Goal: Book appointment/travel/reservation

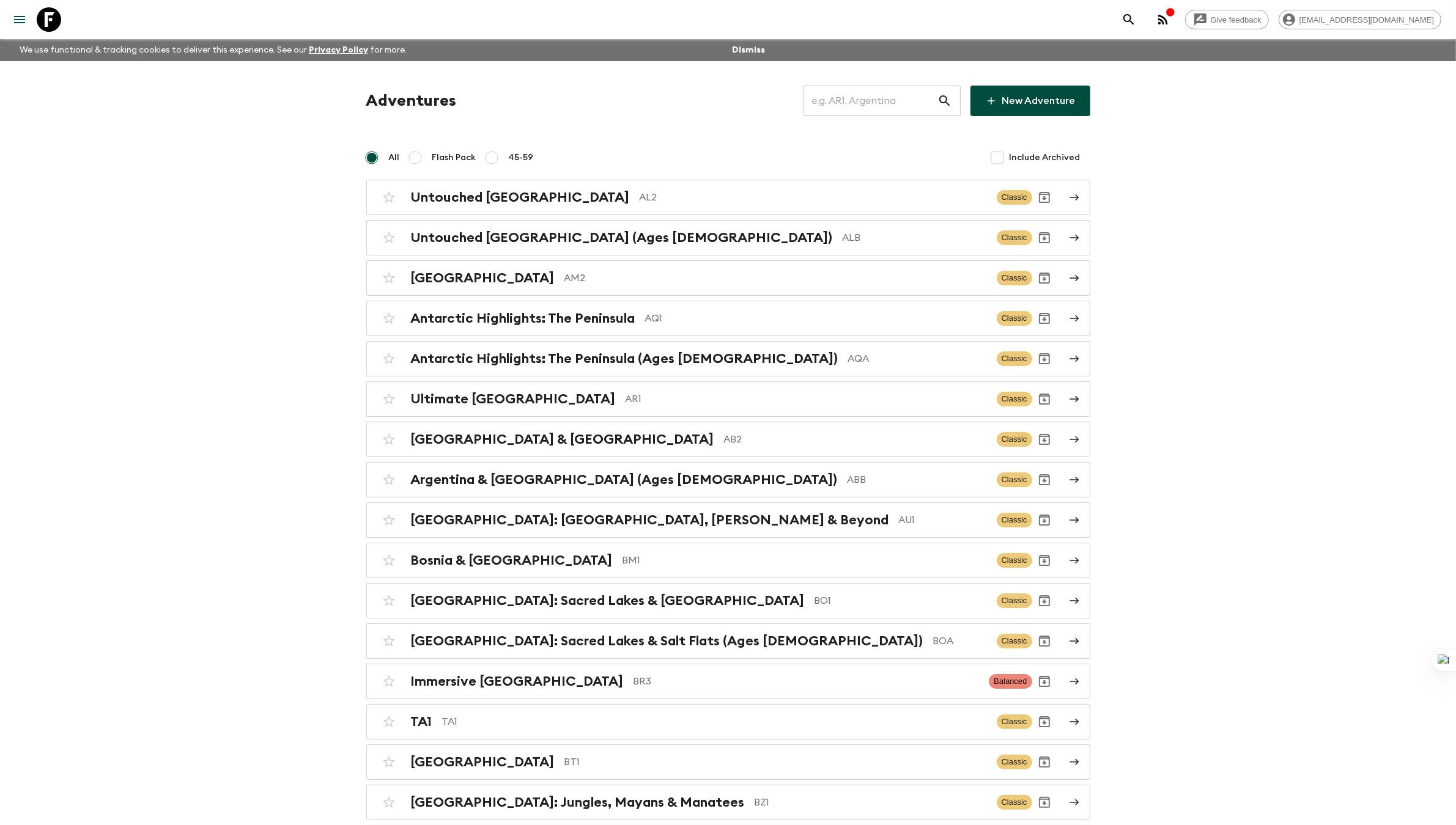
click at [907, 107] on input "text" at bounding box center [870, 101] width 134 height 34
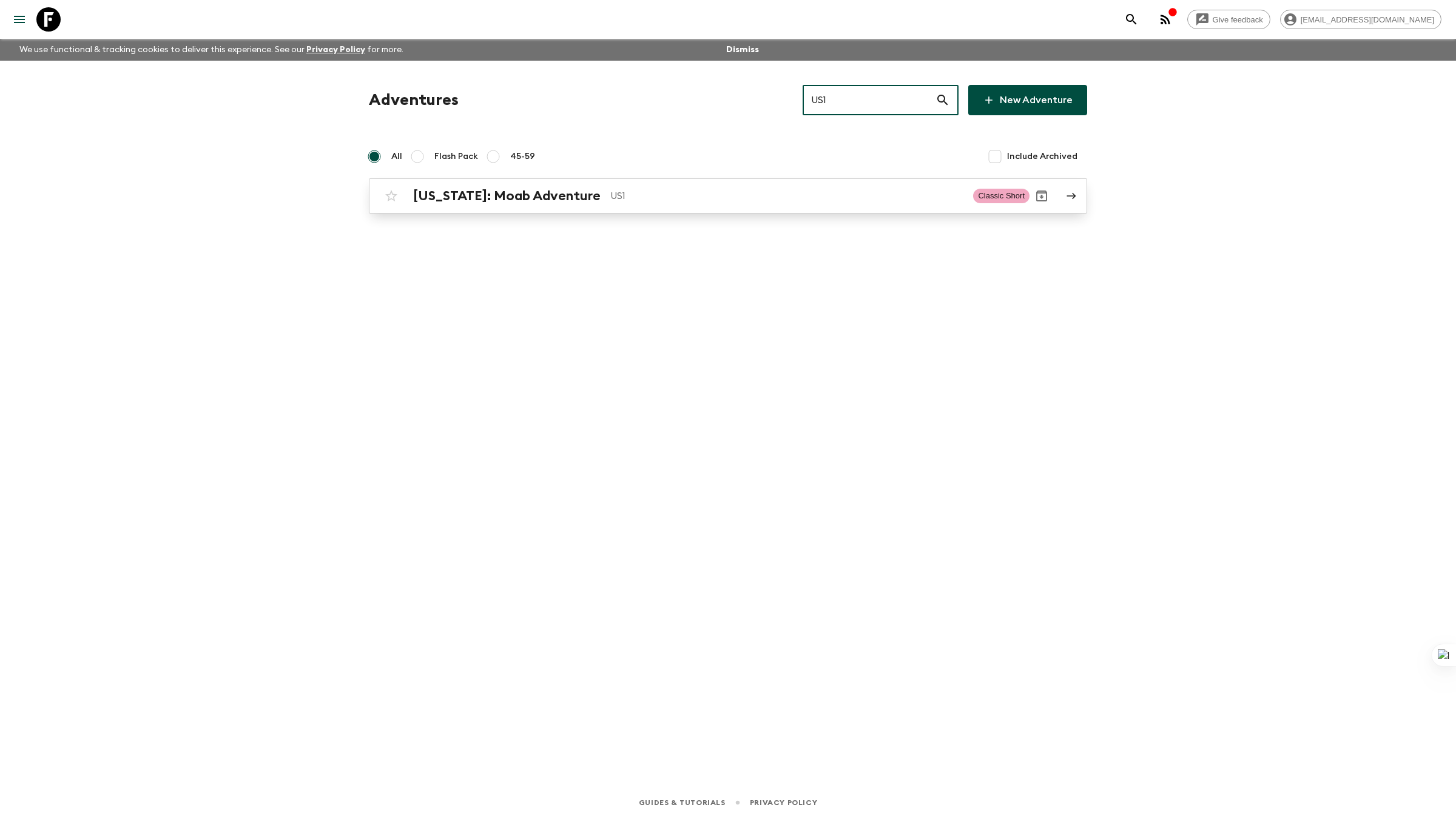
type input "US1"
click at [749, 192] on p "US1" at bounding box center [786, 196] width 353 height 15
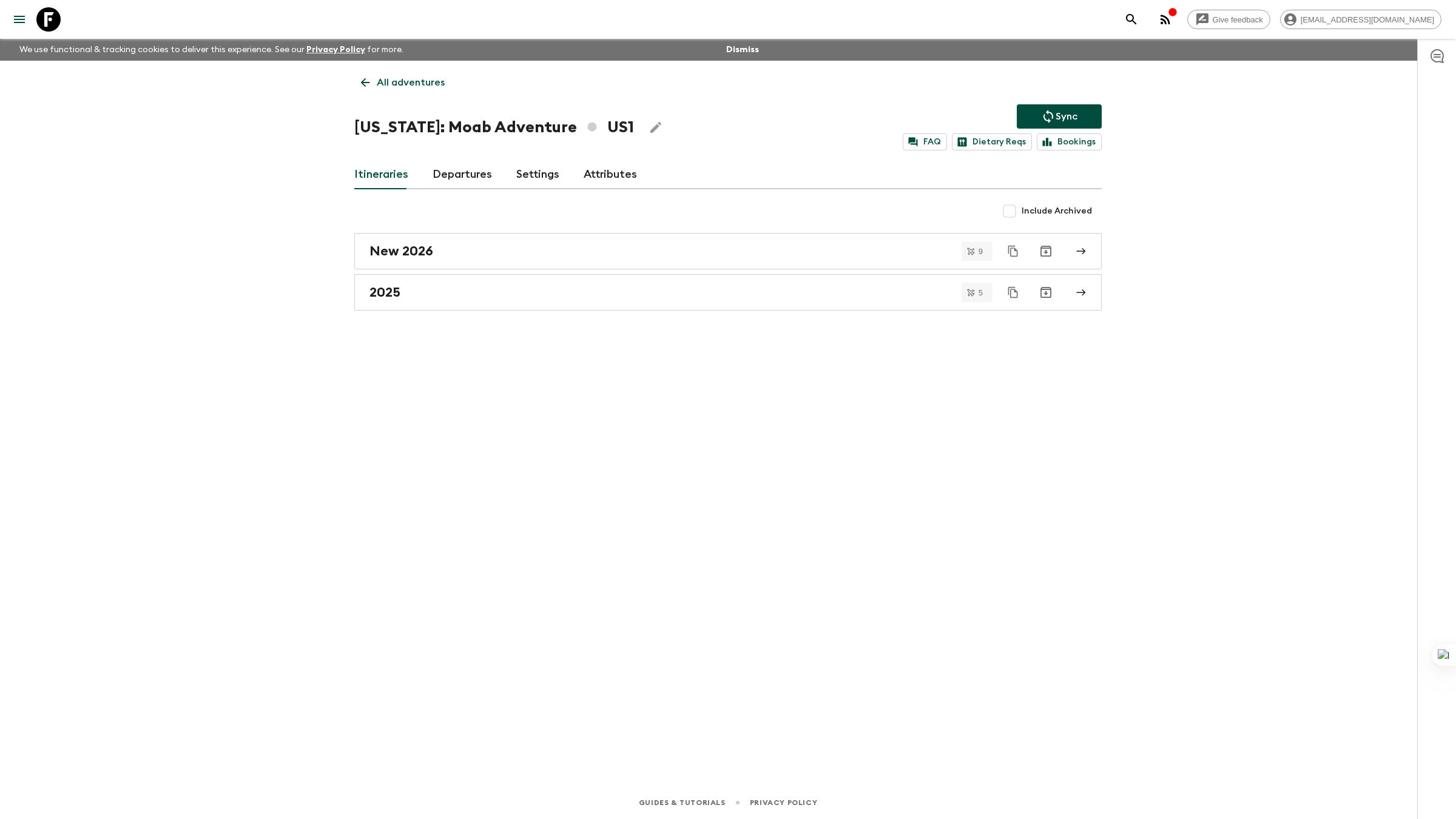
click at [464, 174] on link "Departures" at bounding box center [462, 175] width 60 height 29
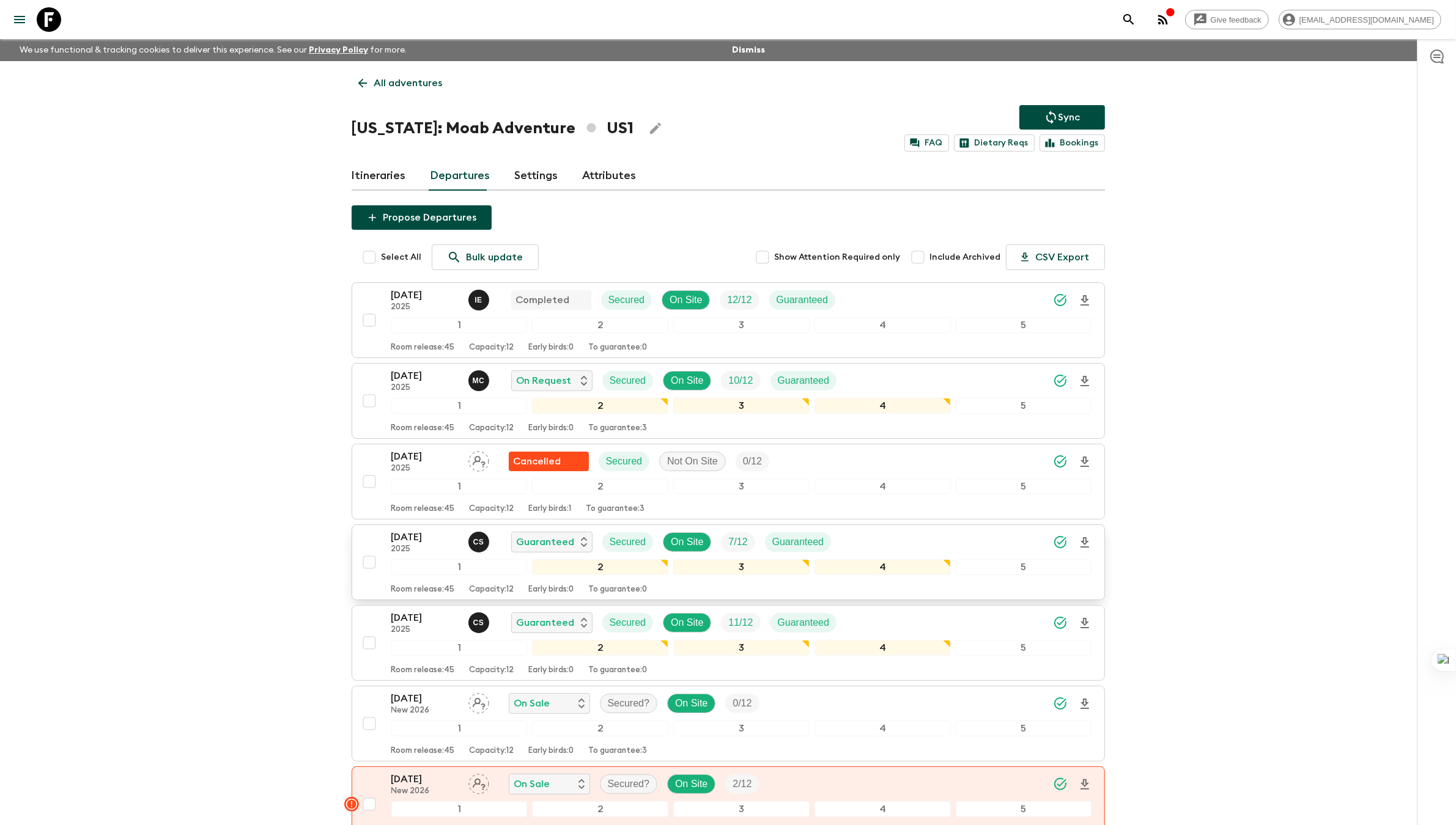
click at [421, 549] on p "2025" at bounding box center [425, 550] width 67 height 10
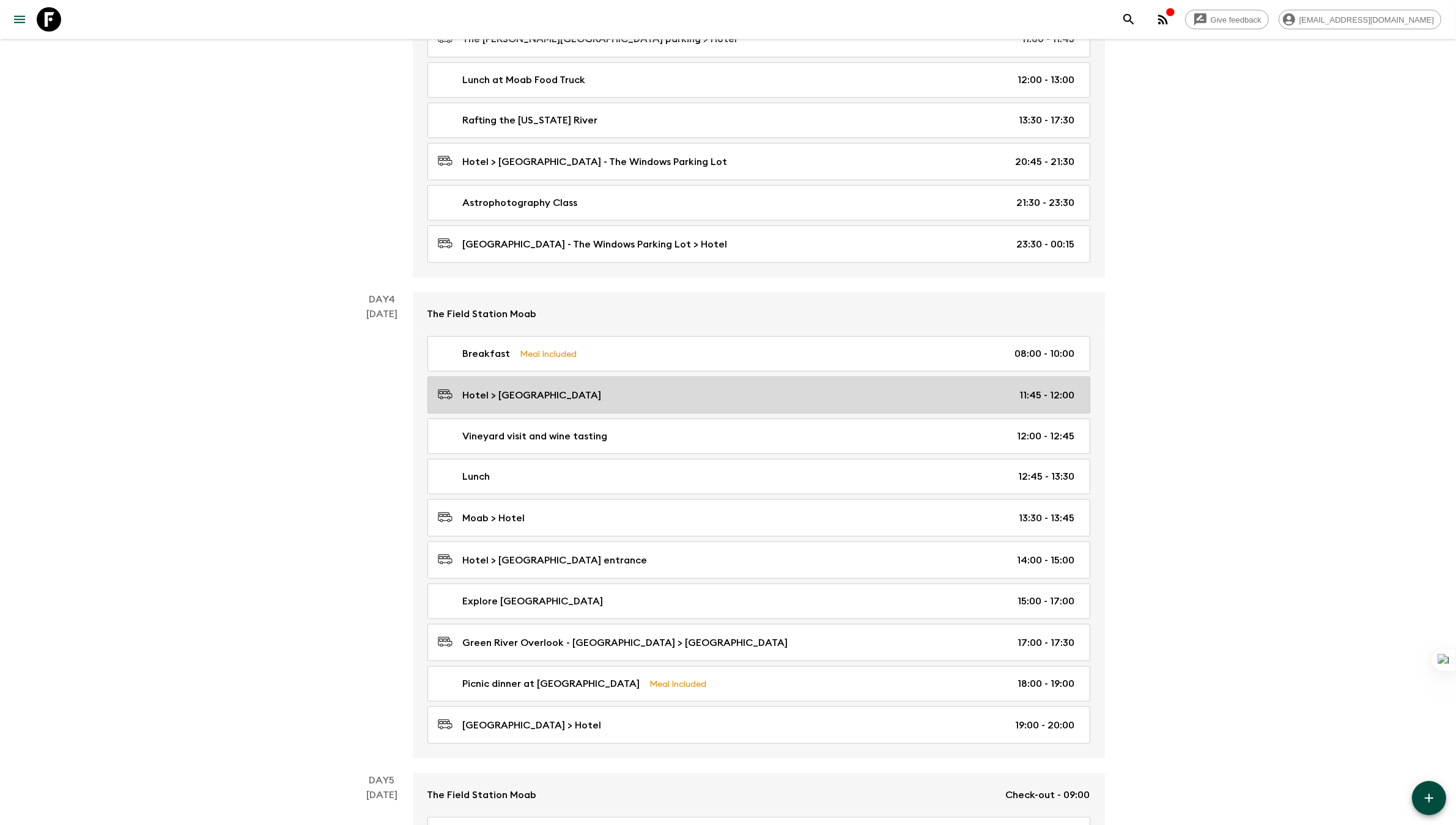
scroll to position [1080, 0]
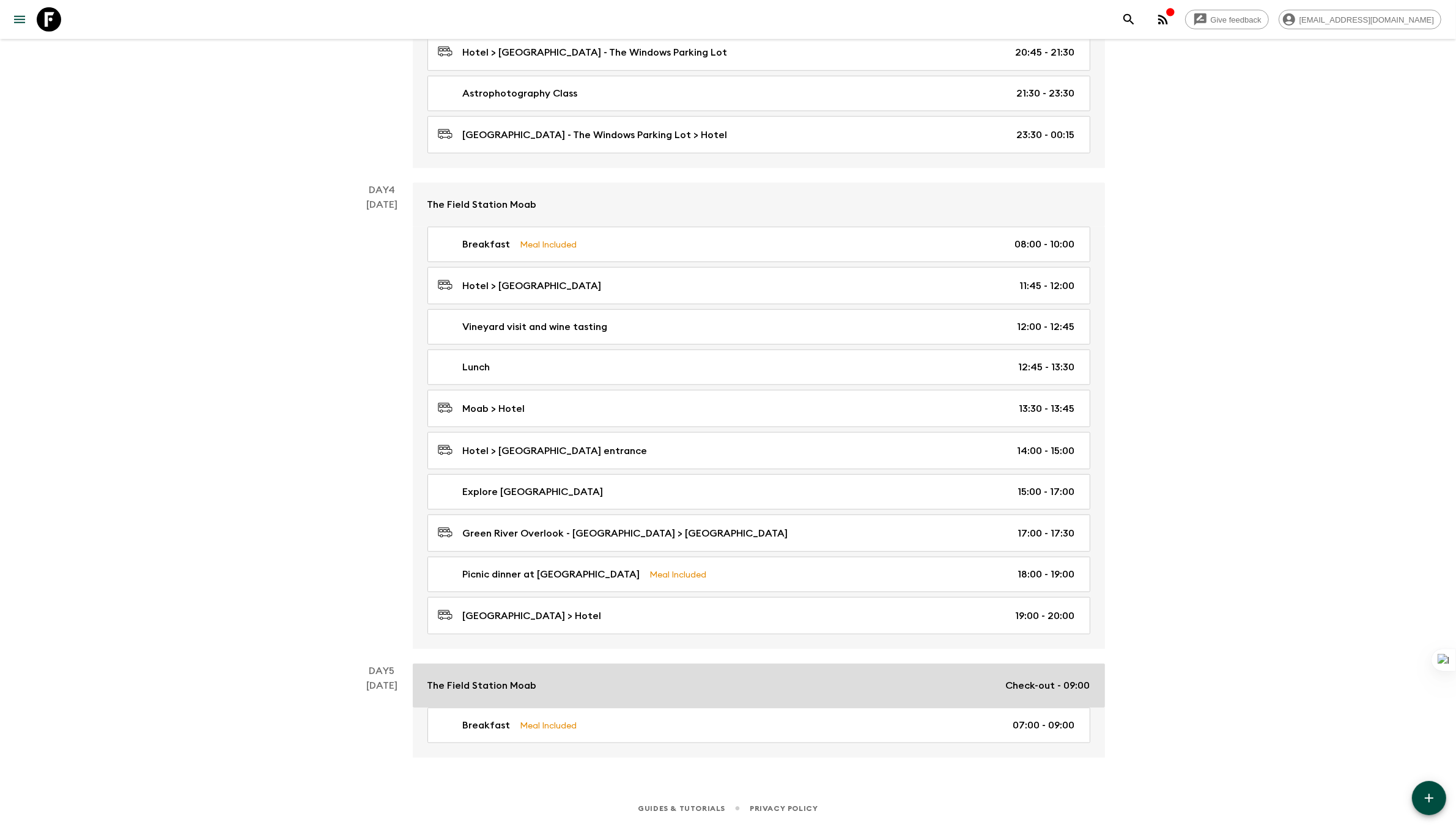
click at [875, 688] on div "The Field Station Moab Check-out - 09:00" at bounding box center [759, 685] width 663 height 15
